Goal: Information Seeking & Learning: Learn about a topic

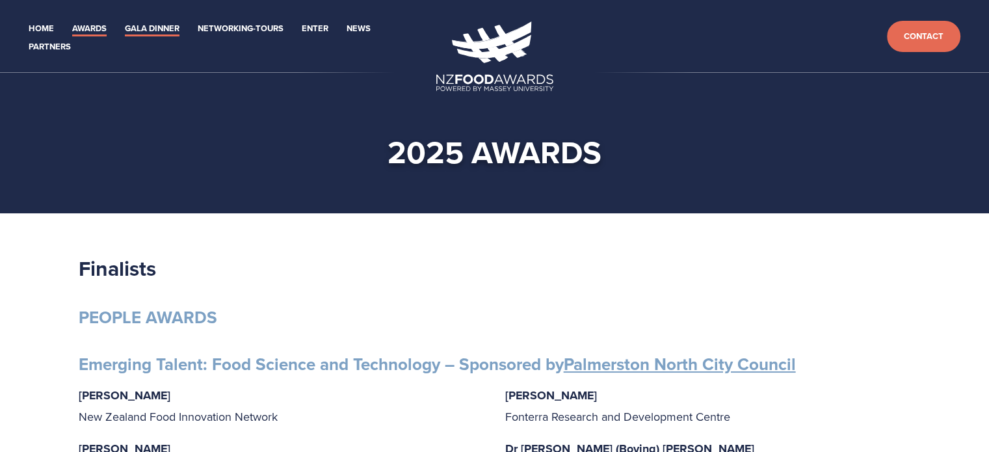
click at [162, 34] on link "Gala Dinner" at bounding box center [152, 28] width 55 height 15
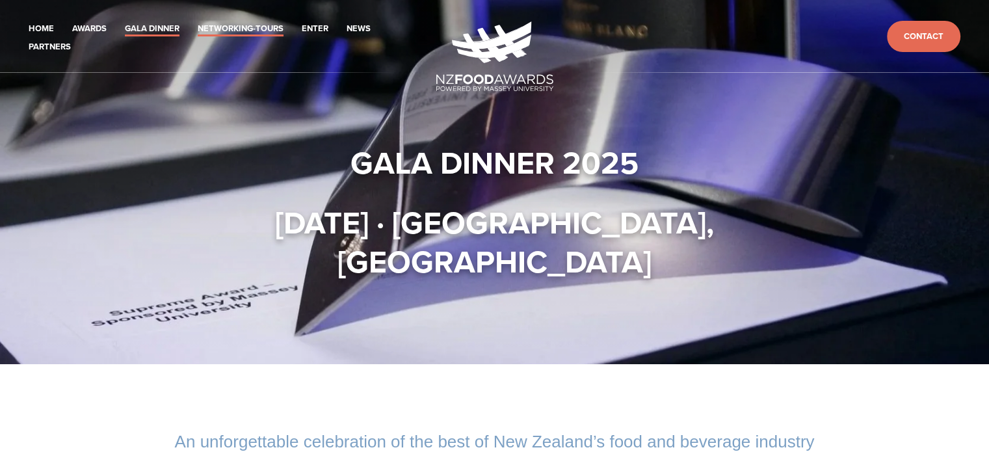
click at [239, 33] on link "Networking-Tours" at bounding box center [241, 28] width 86 height 15
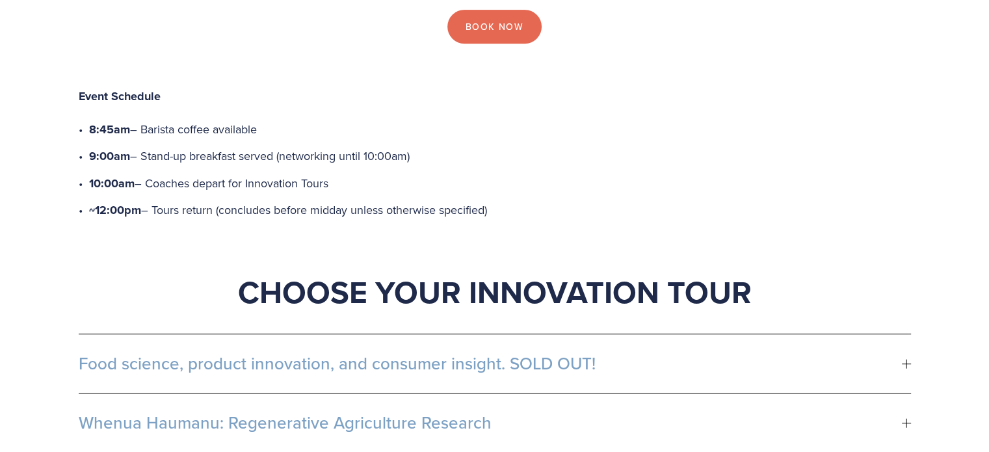
scroll to position [637, 0]
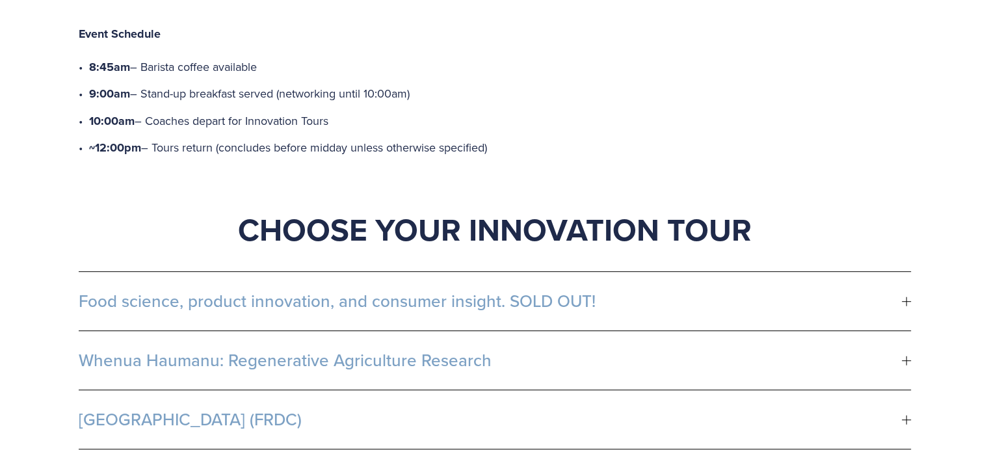
click at [668, 291] on span "Food science, product innovation, and consumer insight. SOLD OUT!" at bounding box center [490, 301] width 823 height 20
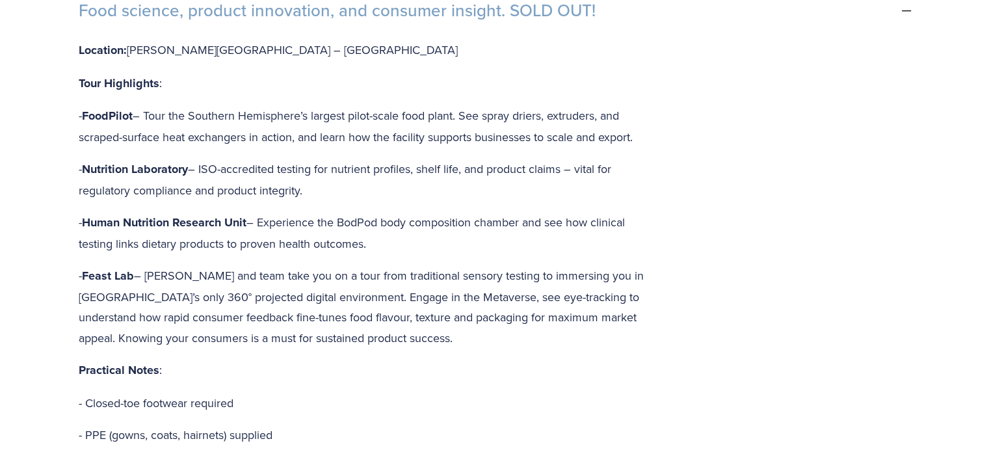
scroll to position [1104, 0]
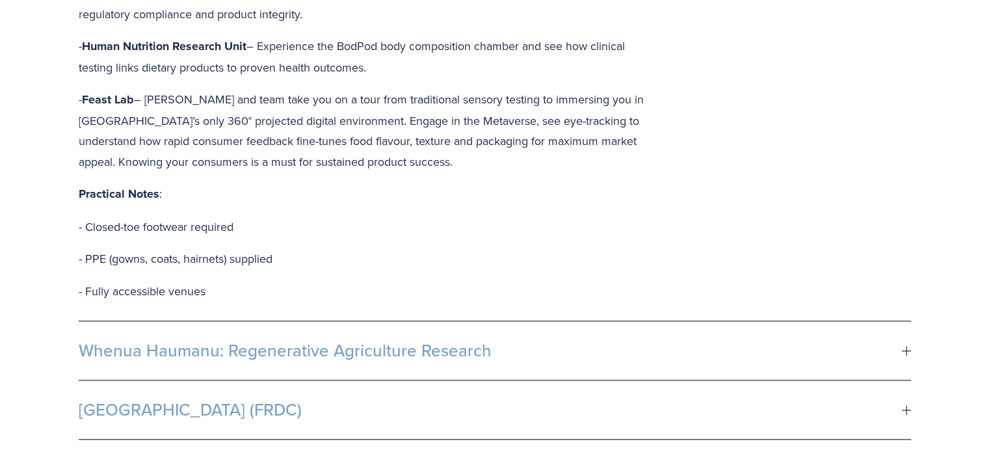
click at [636, 341] on span "Whenua Haumanu: Regenerative Agriculture Research" at bounding box center [490, 351] width 823 height 20
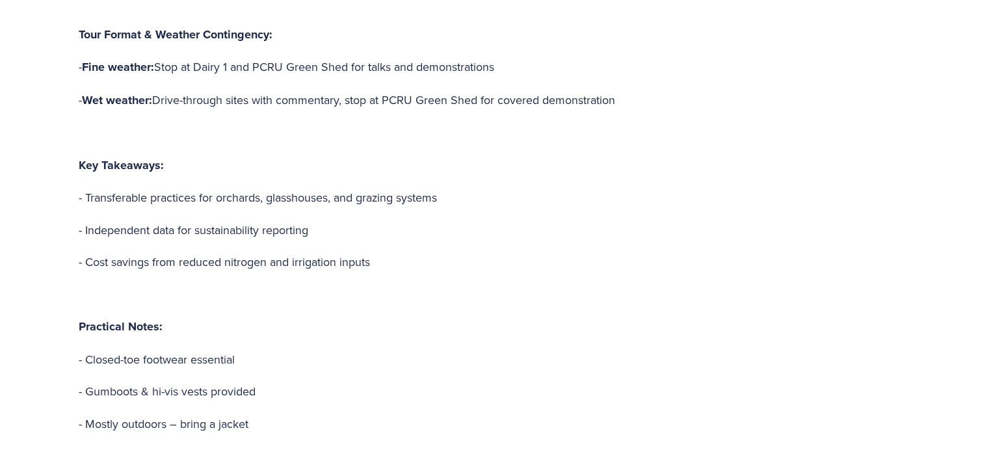
scroll to position [1490, 0]
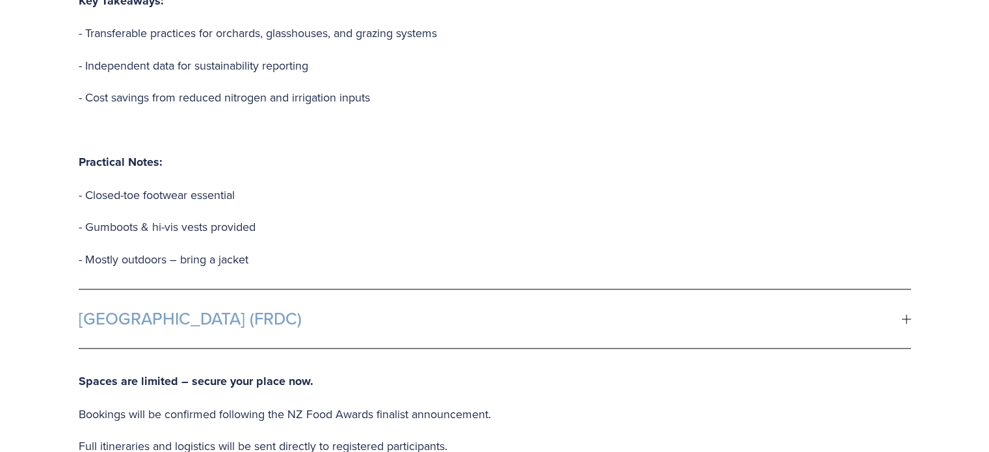
click at [601, 309] on span "[GEOGRAPHIC_DATA] (FRDC)" at bounding box center [490, 319] width 823 height 20
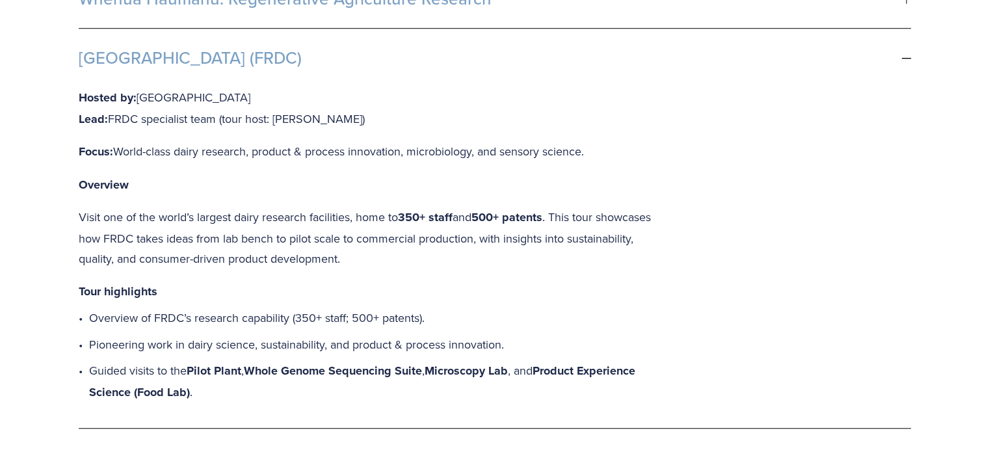
scroll to position [985, 0]
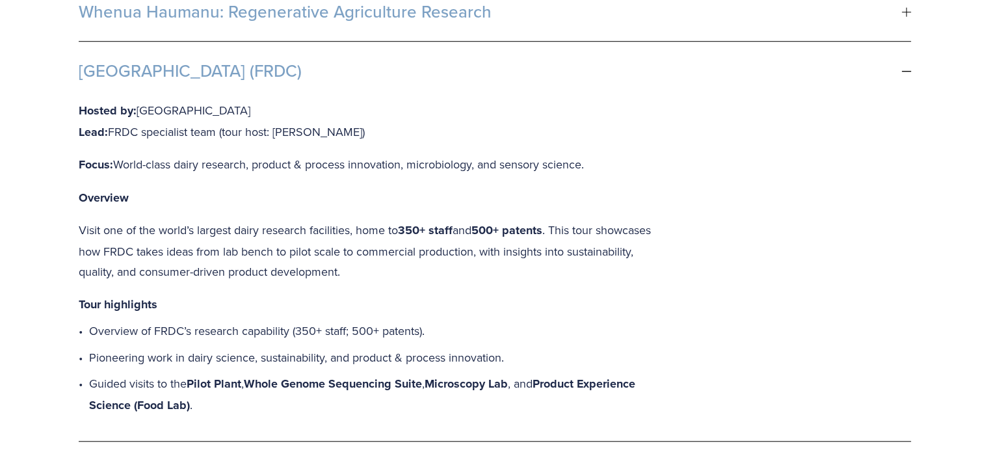
click at [770, 109] on div "Hosted by: Fonterra R&D Centre Lead: FRDC specialist team (tour host: [PERSON_N…" at bounding box center [495, 270] width 832 height 341
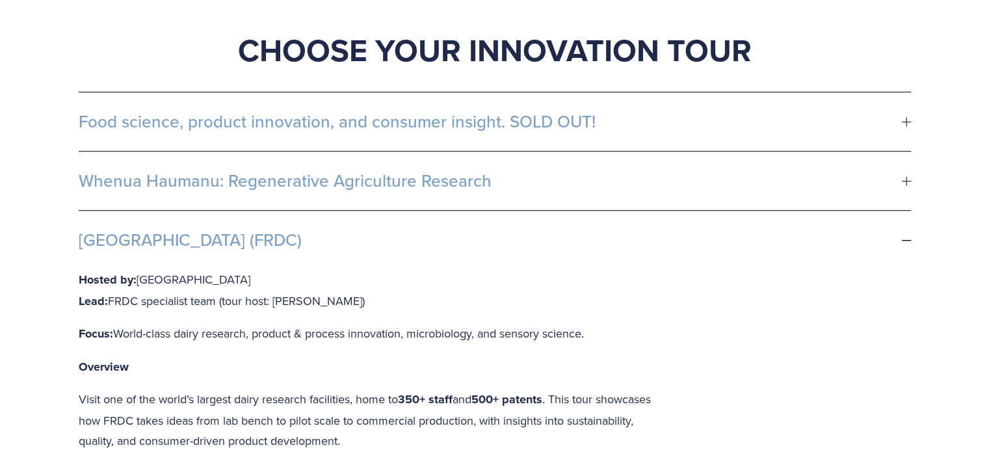
scroll to position [811, 0]
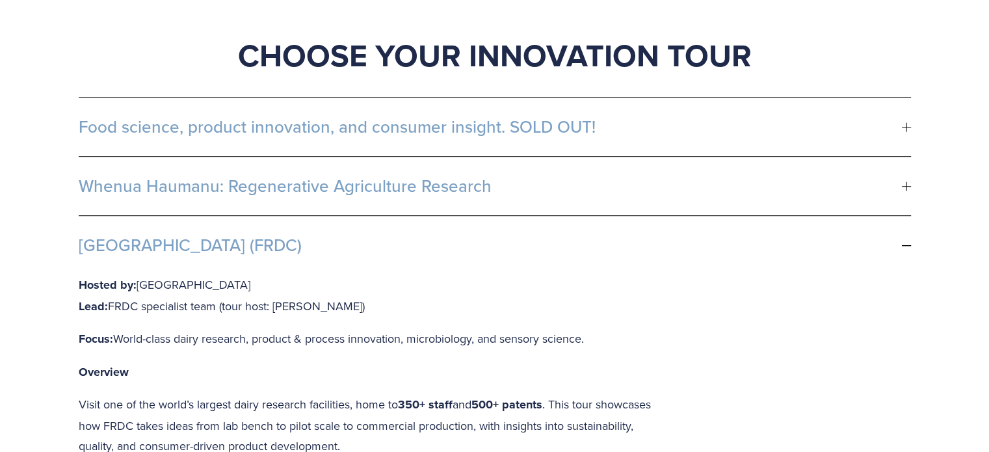
click at [640, 176] on span "Whenua Haumanu: Regenerative Agriculture Research" at bounding box center [490, 186] width 823 height 20
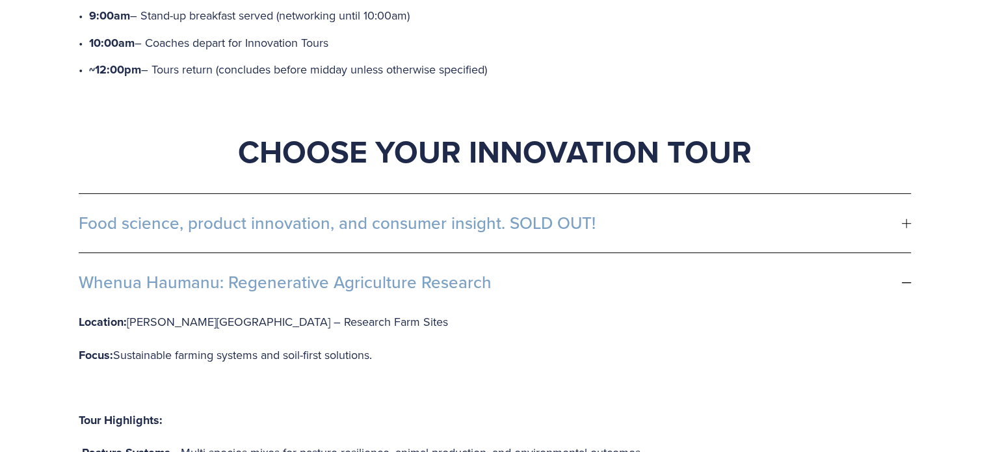
scroll to position [702, 0]
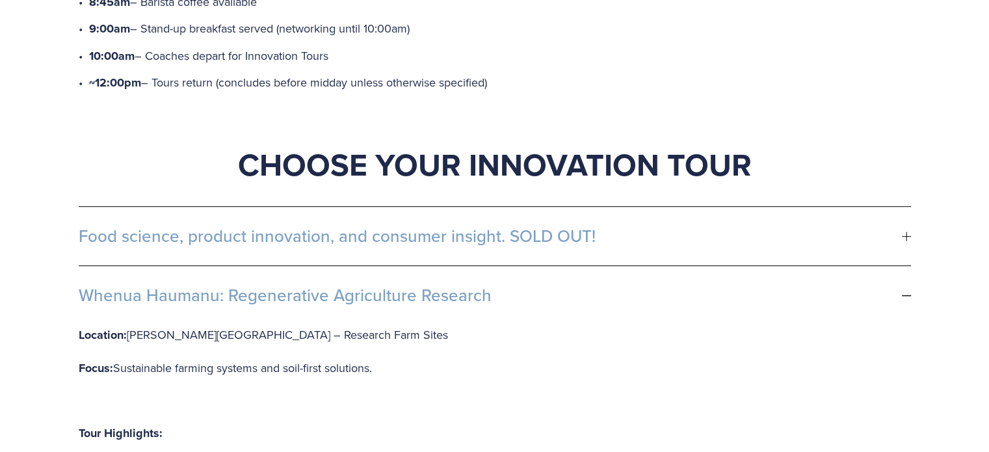
click at [624, 226] on span "Food science, product innovation, and consumer insight. SOLD OUT!" at bounding box center [490, 236] width 823 height 20
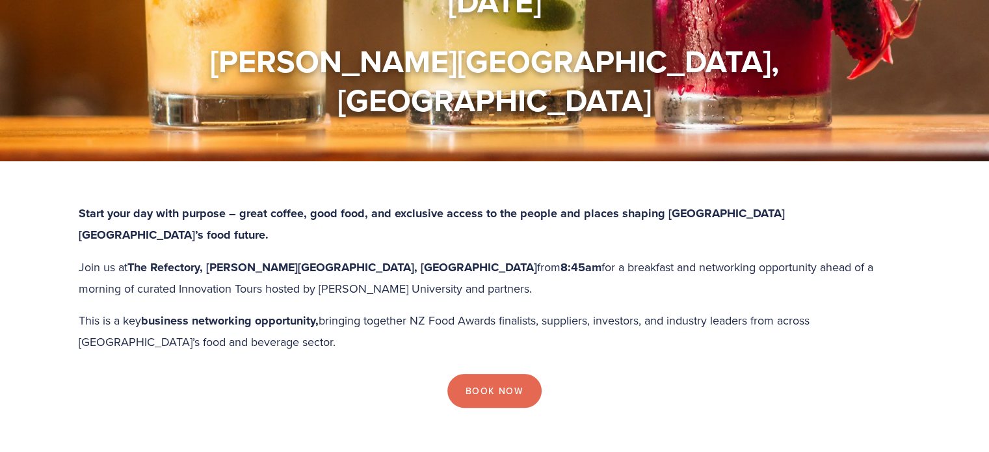
scroll to position [0, 0]
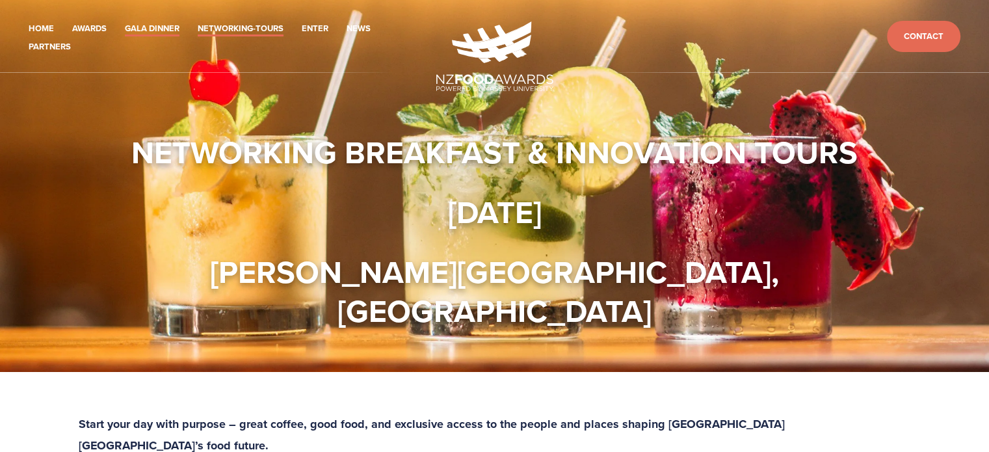
click at [164, 27] on link "Gala Dinner" at bounding box center [152, 28] width 55 height 15
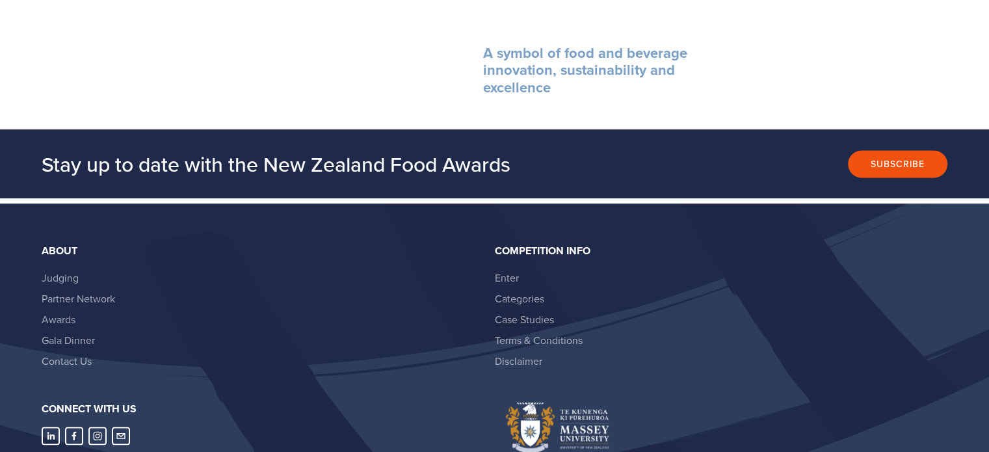
scroll to position [1797, 0]
